Goal: Transaction & Acquisition: Purchase product/service

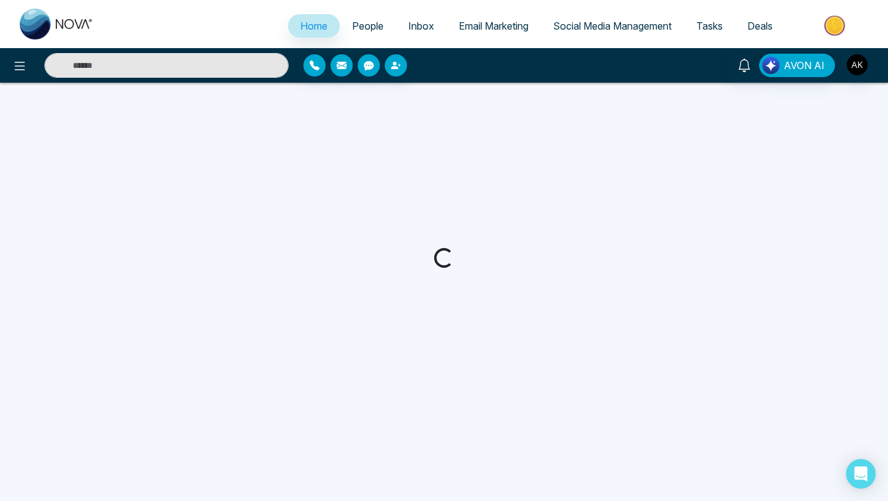
select select "*"
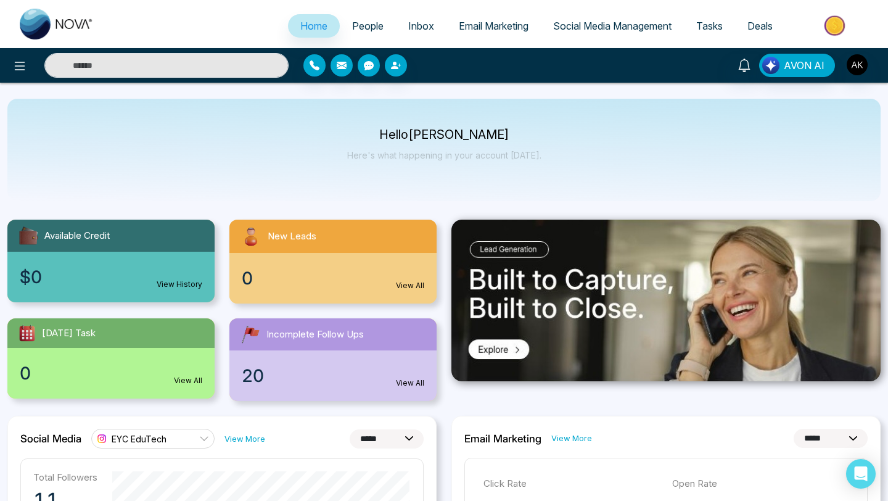
click at [513, 27] on span "Email Marketing" at bounding box center [494, 26] width 70 height 12
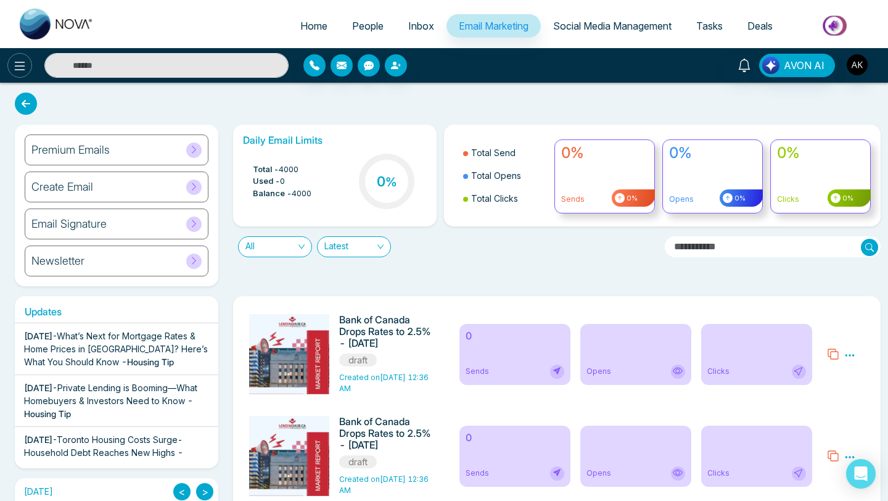
click at [12, 65] on icon at bounding box center [19, 66] width 15 height 15
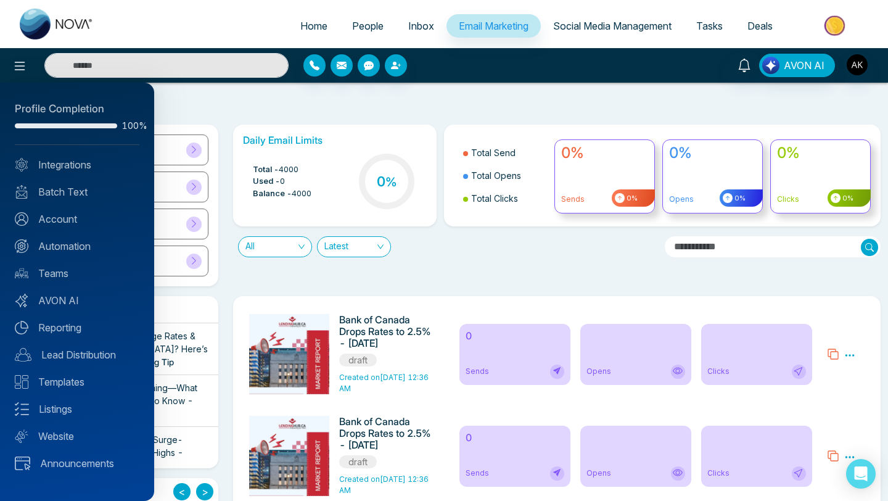
click at [661, 86] on div at bounding box center [444, 250] width 888 height 501
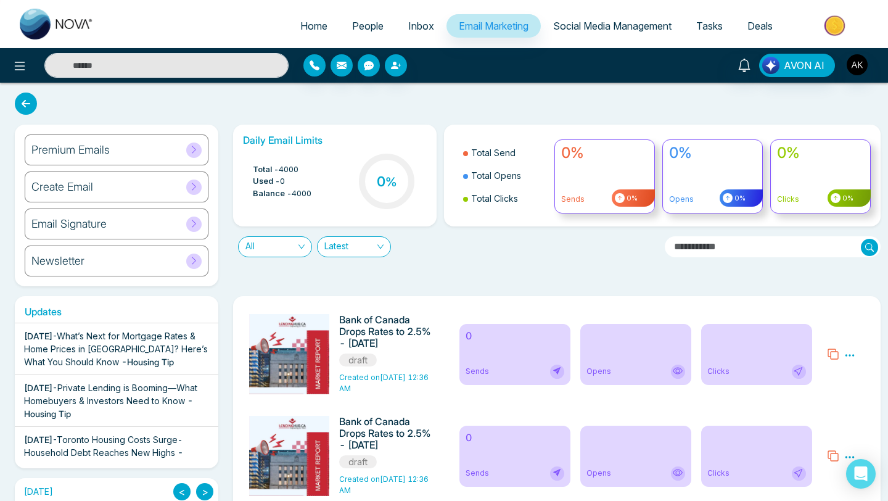
click at [859, 65] on img "button" at bounding box center [857, 64] width 21 height 21
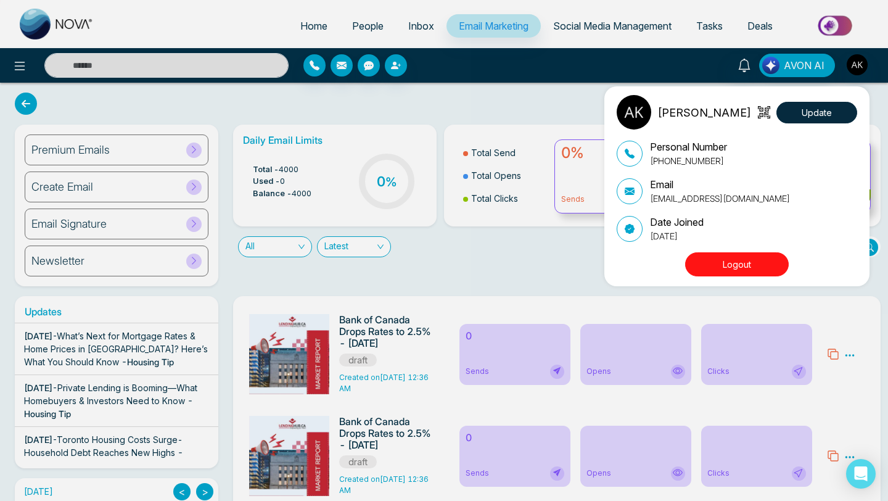
click at [657, 64] on div "[PERSON_NAME] Update Personal Number [PHONE_NUMBER] Email [EMAIL_ADDRESS][DOMAI…" at bounding box center [444, 250] width 888 height 501
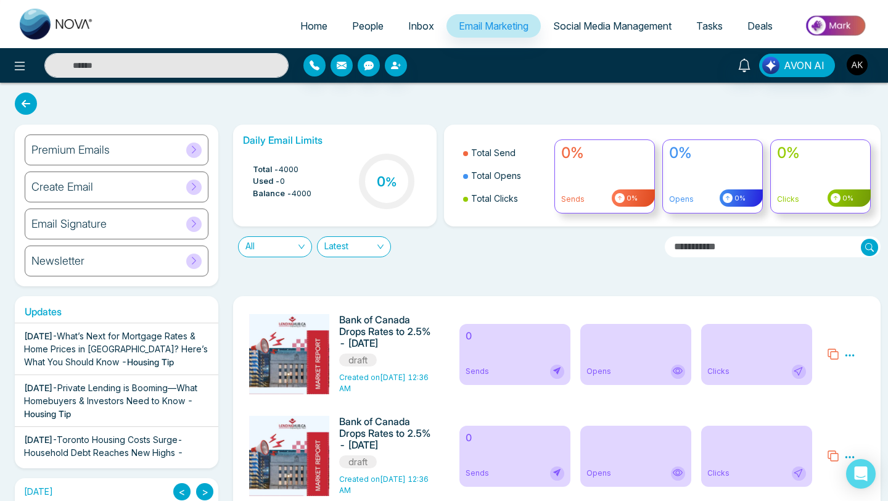
click at [841, 19] on img at bounding box center [835, 26] width 89 height 28
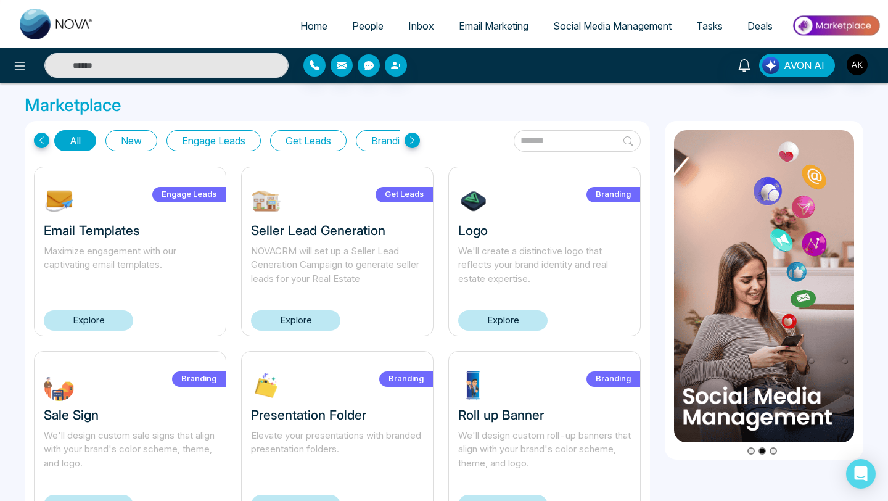
click at [526, 319] on link "Explore" at bounding box center [502, 320] width 89 height 20
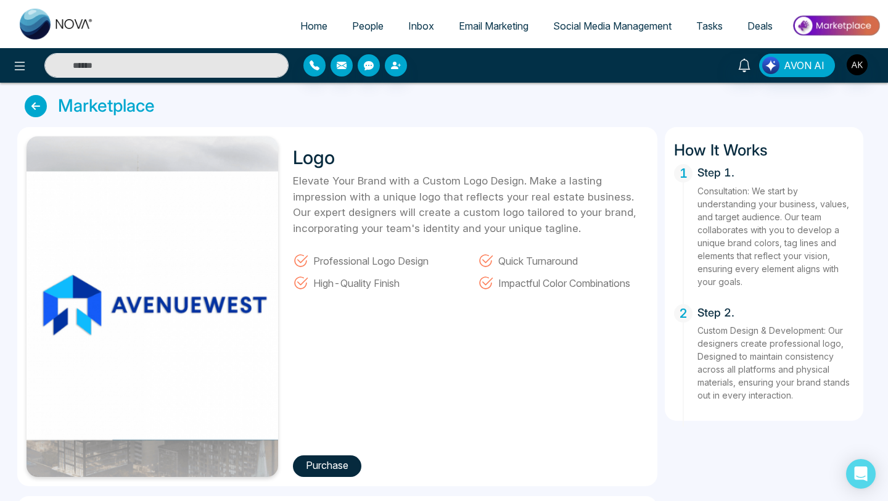
click at [334, 468] on button "Purchase" at bounding box center [327, 466] width 68 height 22
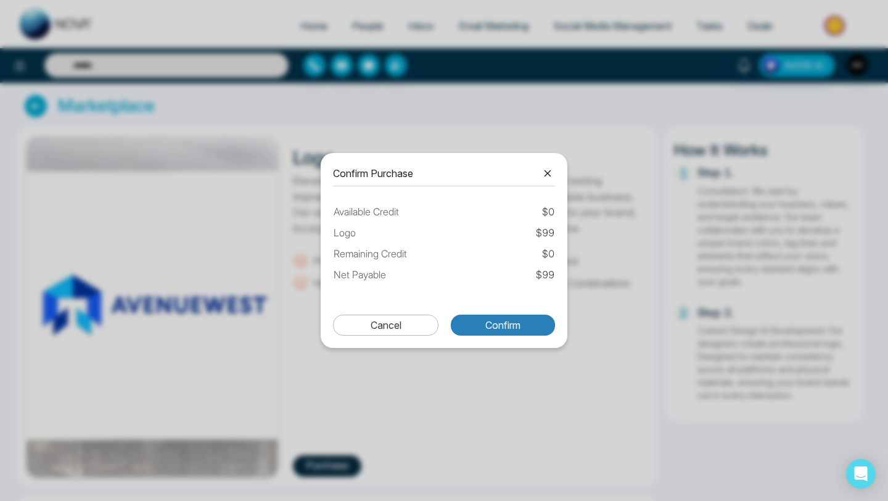
click at [504, 317] on button "Confirm" at bounding box center [503, 324] width 104 height 21
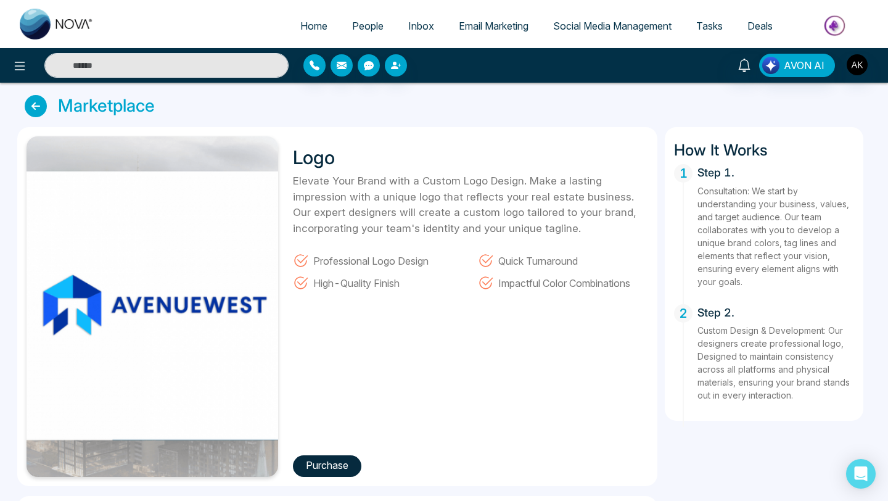
click at [322, 459] on button "Purchase" at bounding box center [327, 466] width 68 height 22
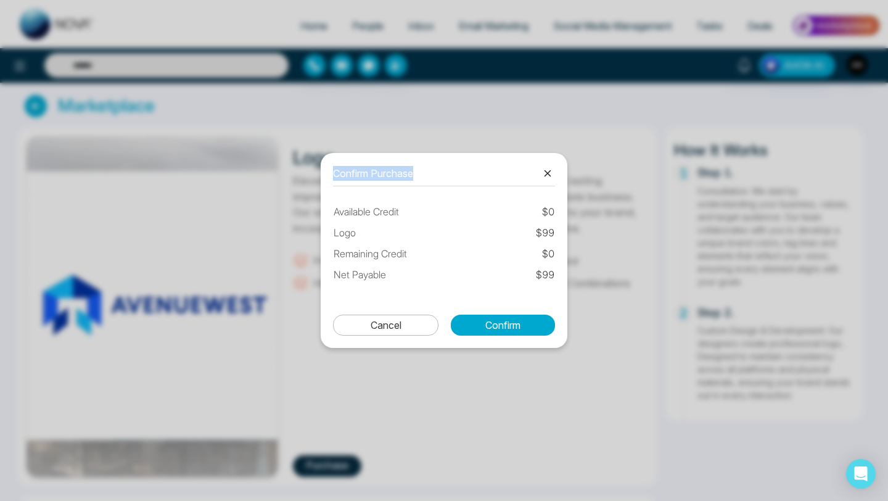
drag, startPoint x: 557, startPoint y: 281, endPoint x: 329, endPoint y: 208, distance: 239.7
click at [328, 207] on div "Confirm Purchase Available Credit $ 0 Logo $ 99 Remaining Credit $ 0 Net Payabl…" at bounding box center [444, 250] width 247 height 195
click at [422, 243] on table "Available Credit $ 0 Logo $ 99 Remaining Credit $ 0 Net Payable $ 99" at bounding box center [444, 243] width 222 height 89
click at [543, 170] on icon at bounding box center [547, 173] width 15 height 15
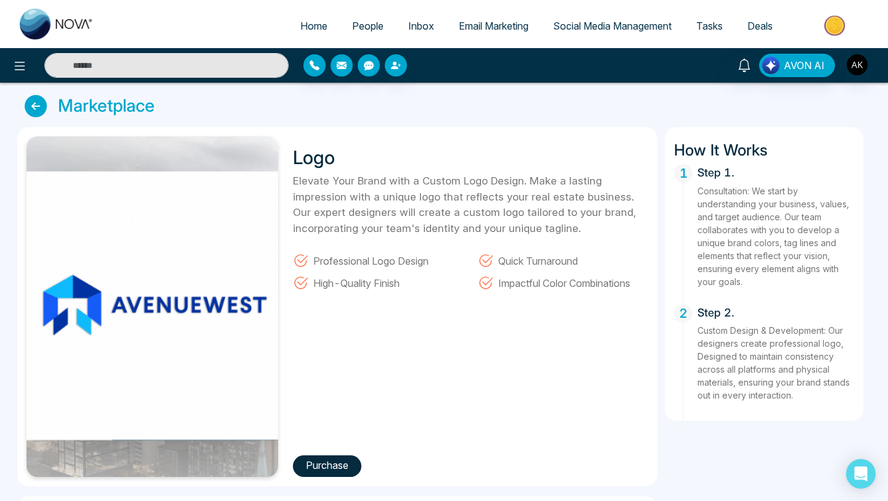
click at [330, 454] on div "Logo Elevate Your Brand with a Custom Logo Design. Make a lasting impression wi…" at bounding box center [466, 306] width 363 height 340
click at [335, 467] on button "Purchase" at bounding box center [327, 466] width 68 height 22
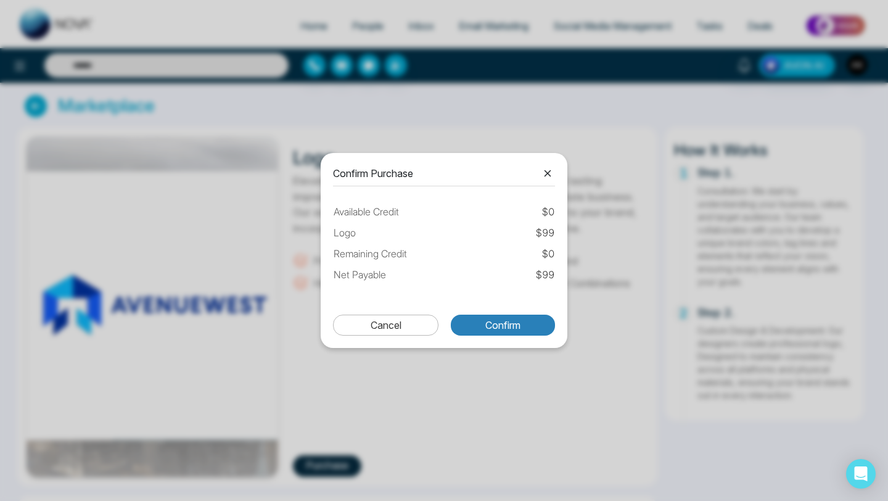
click at [503, 324] on button "Confirm" at bounding box center [503, 324] width 104 height 21
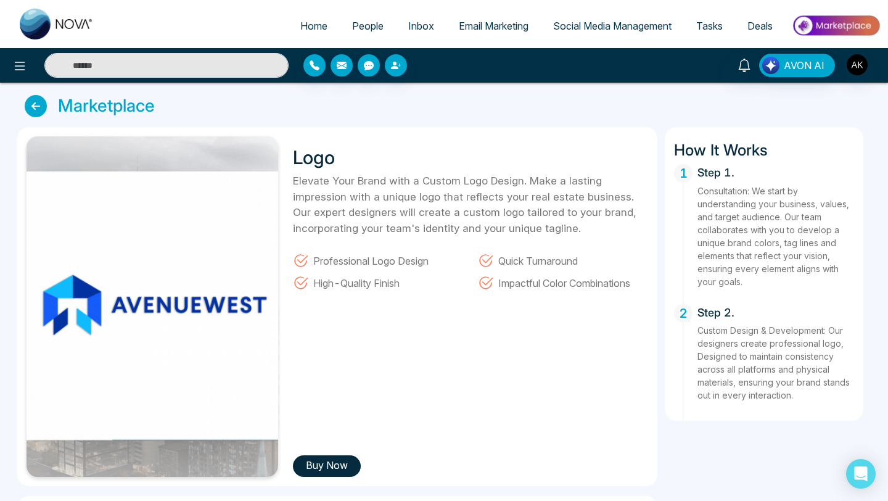
click at [314, 470] on button "Buy Now" at bounding box center [327, 466] width 68 height 22
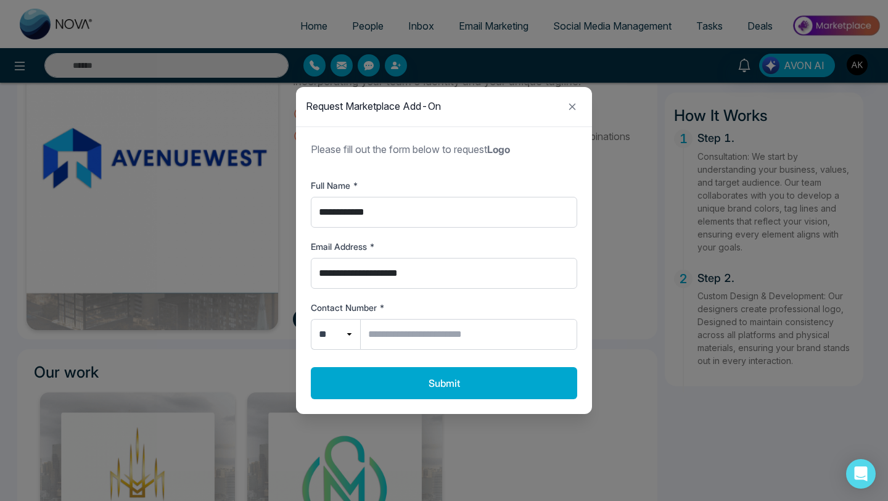
scroll to position [147, 0]
click at [575, 106] on icon "Close modal" at bounding box center [572, 106] width 15 height 15
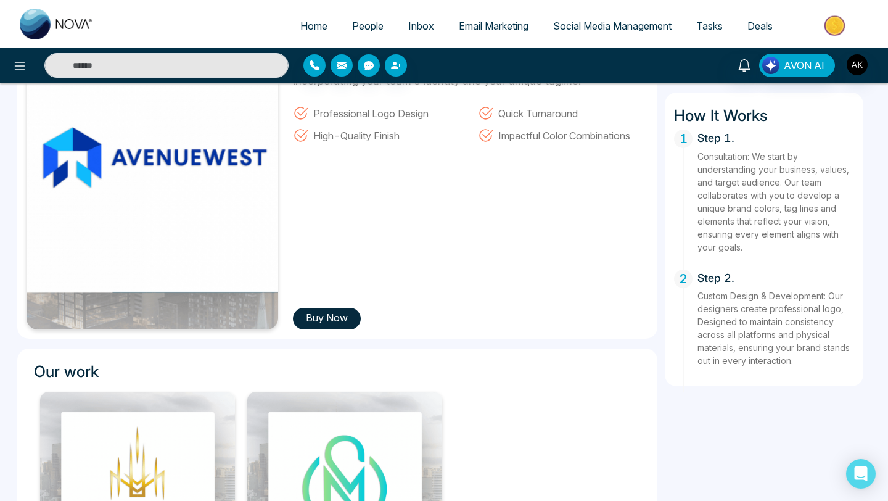
scroll to position [0, 0]
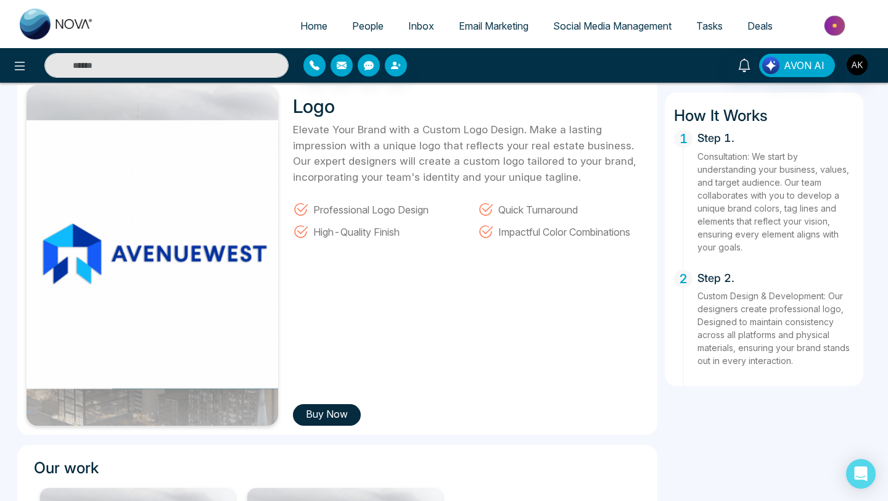
scroll to position [65, 0]
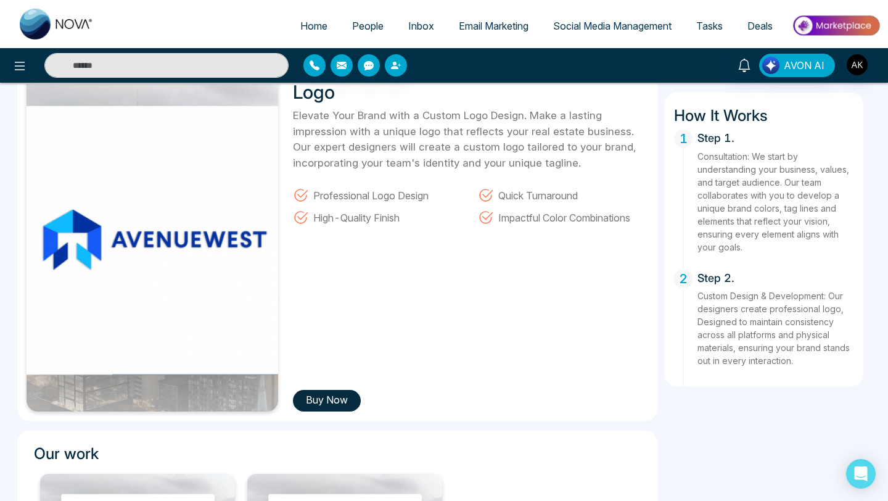
click at [335, 396] on button "Buy Now" at bounding box center [327, 401] width 68 height 22
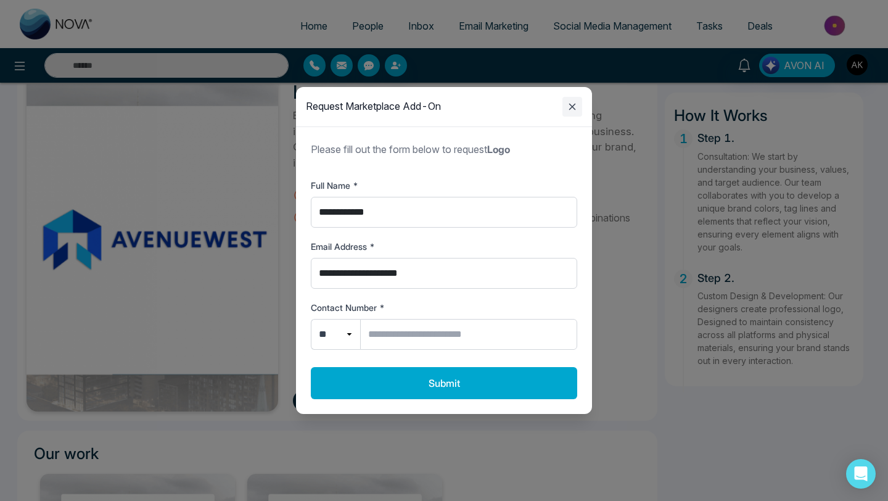
click at [574, 102] on icon "Close modal" at bounding box center [572, 106] width 15 height 15
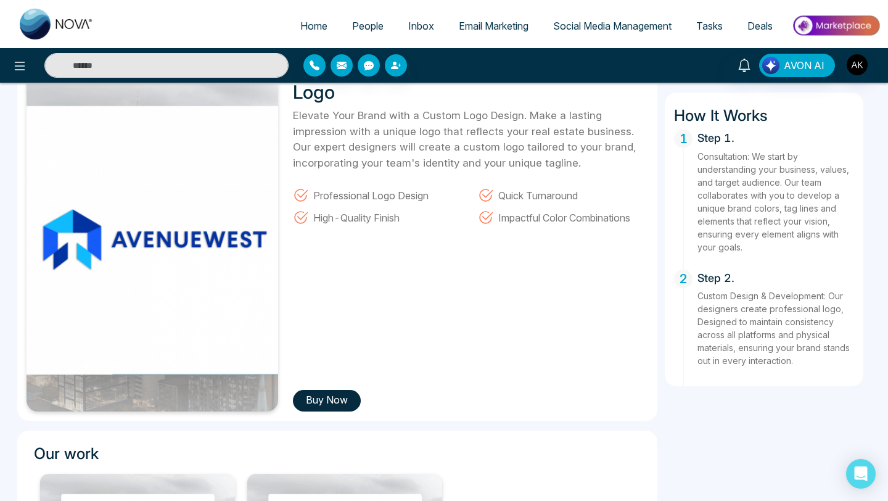
click at [300, 21] on span "Home" at bounding box center [313, 26] width 27 height 12
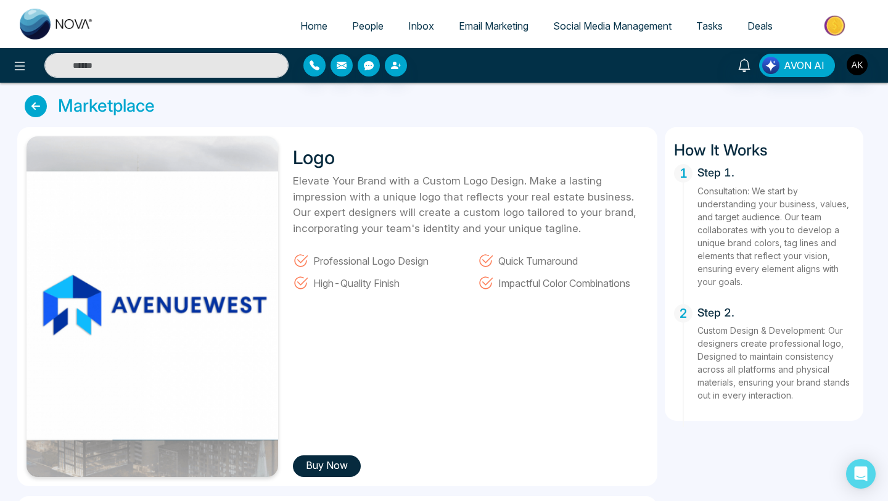
select select "*"
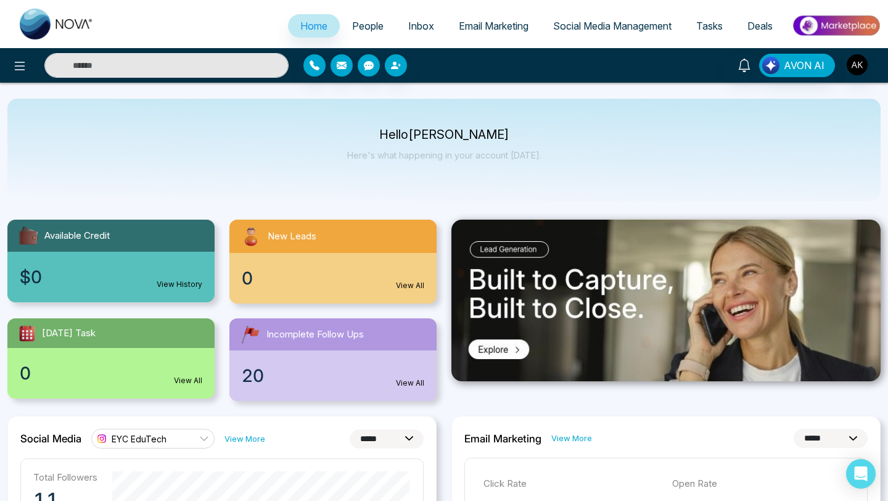
click at [821, 29] on img at bounding box center [835, 26] width 89 height 28
